Goal: Check status: Check status

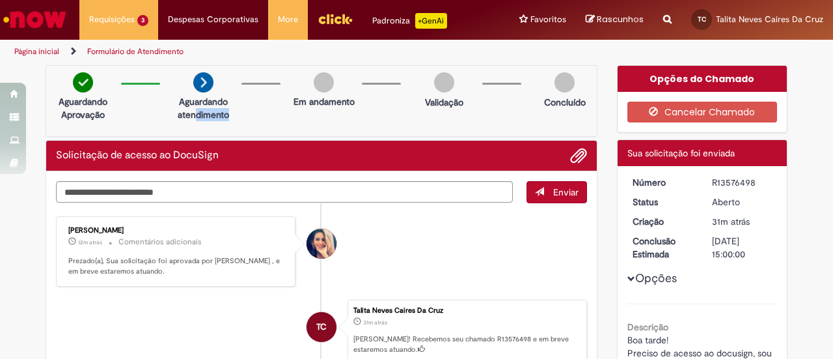
drag, startPoint x: 191, startPoint y: 113, endPoint x: 223, endPoint y: 111, distance: 31.9
click at [223, 111] on p "Aguardando atendimento" at bounding box center [203, 108] width 63 height 26
click at [238, 117] on div "Aguardando Aprovação Aguardando atendimento Em andamento Validação Concluído" at bounding box center [322, 101] width 552 height 72
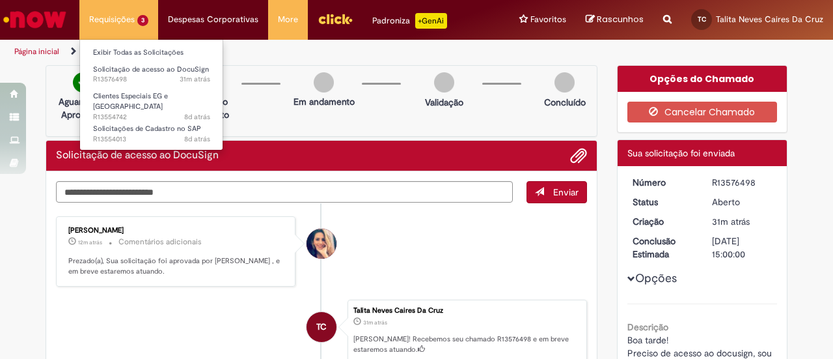
click at [105, 21] on li "Requisições 3 Exibir Todas as Solicitações Solicitação de acesso ao DocuSign 31…" at bounding box center [118, 19] width 79 height 39
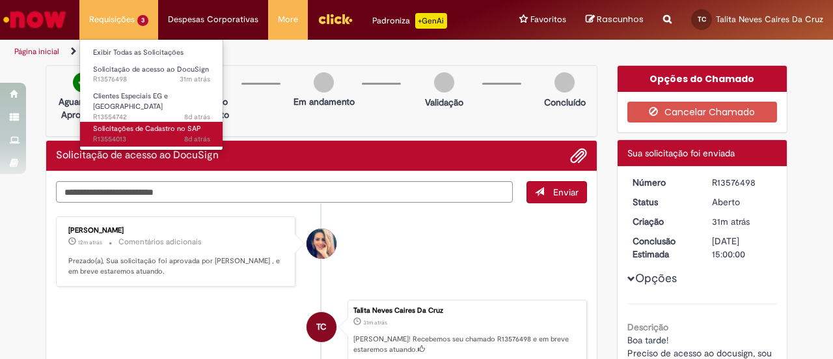
click at [153, 134] on span "8d atrás 8 dias atrás R13554013" at bounding box center [151, 139] width 117 height 10
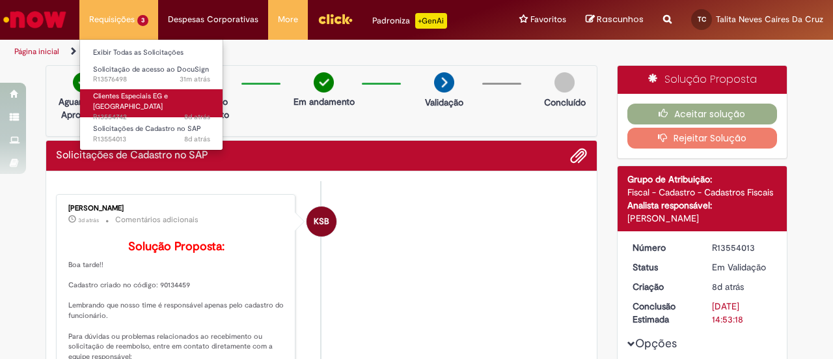
click at [144, 99] on span "Clientes Especiais EG e [GEOGRAPHIC_DATA]" at bounding box center [130, 101] width 75 height 20
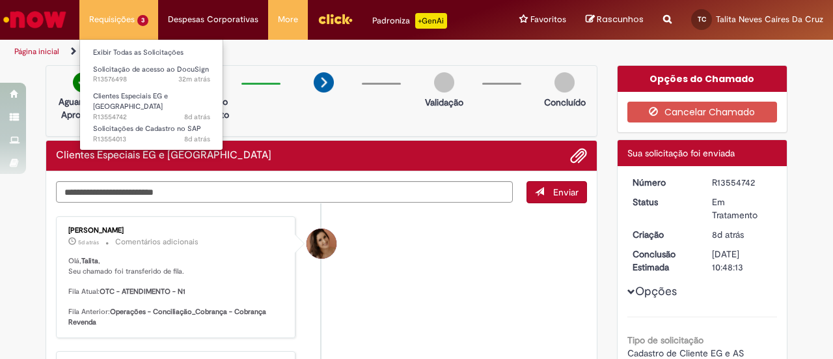
click at [108, 27] on li "Requisições 3 Exibir Todas as Solicitações Solicitação de acesso ao DocuSign 32…" at bounding box center [118, 19] width 79 height 39
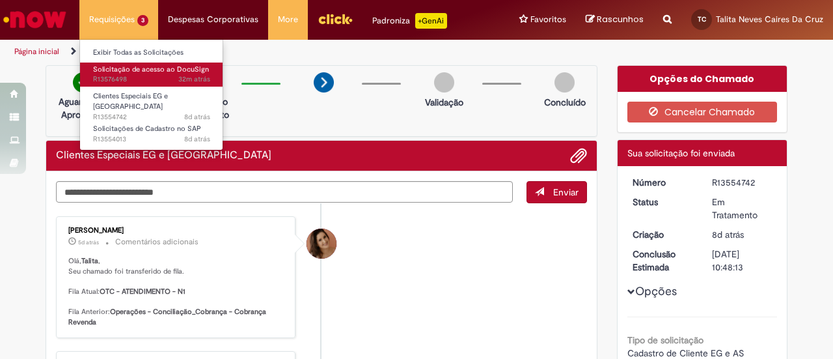
click at [126, 72] on span "Solicitação de acesso ao DocuSign" at bounding box center [151, 69] width 116 height 10
